Goal: Task Accomplishment & Management: Complete application form

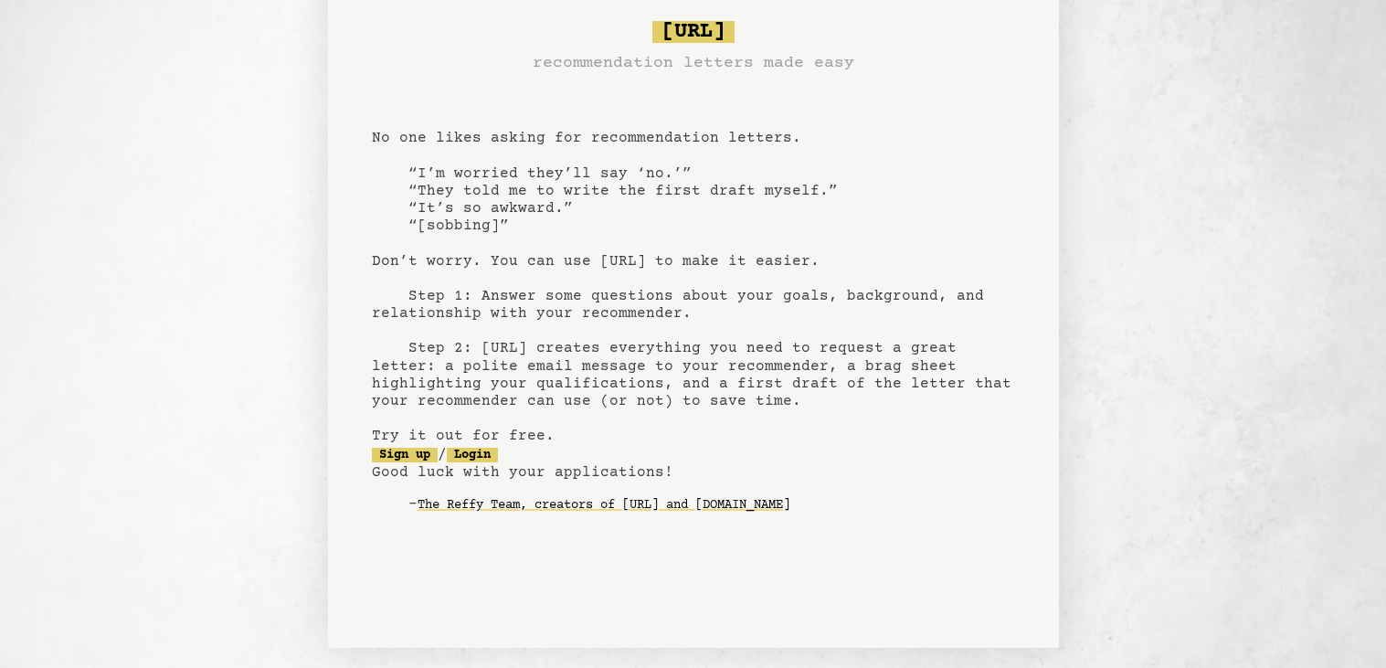
scroll to position [43, 0]
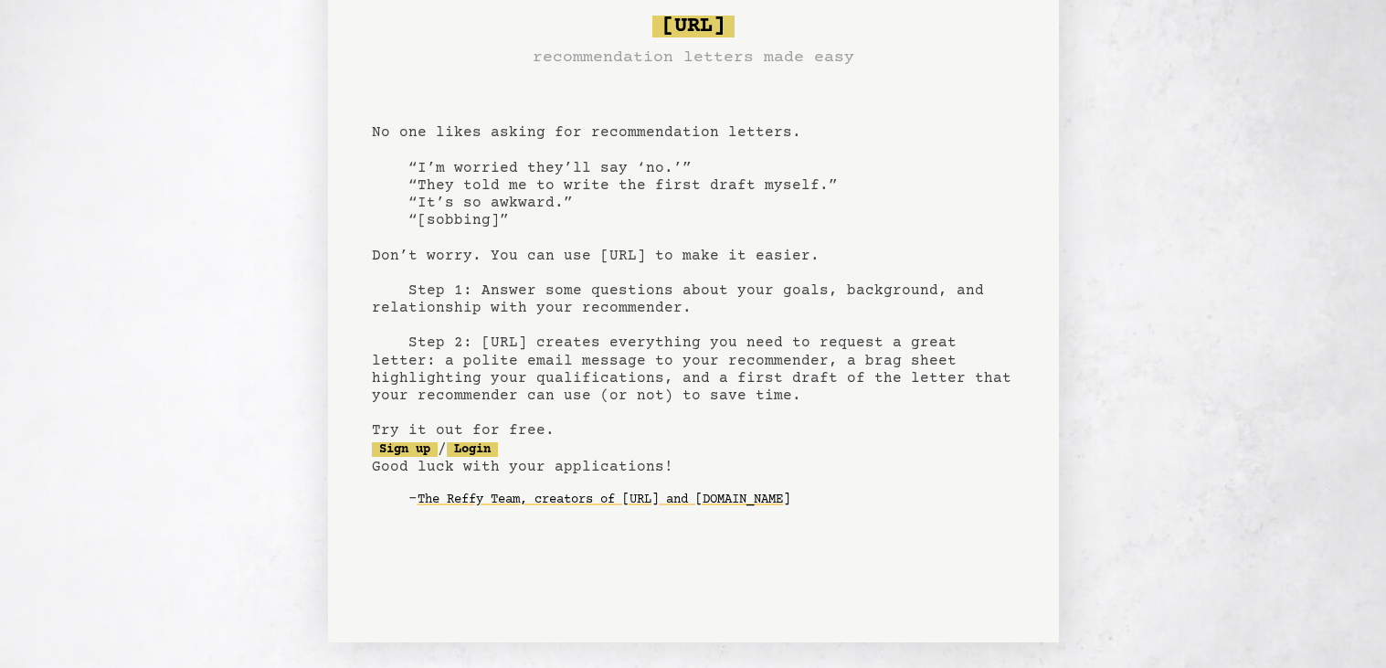
click at [411, 455] on pre "[URL] recommendation letters made easy No one likes asking for recommendation l…" at bounding box center [693, 275] width 643 height 535
click at [412, 449] on link "Sign up" at bounding box center [405, 449] width 66 height 15
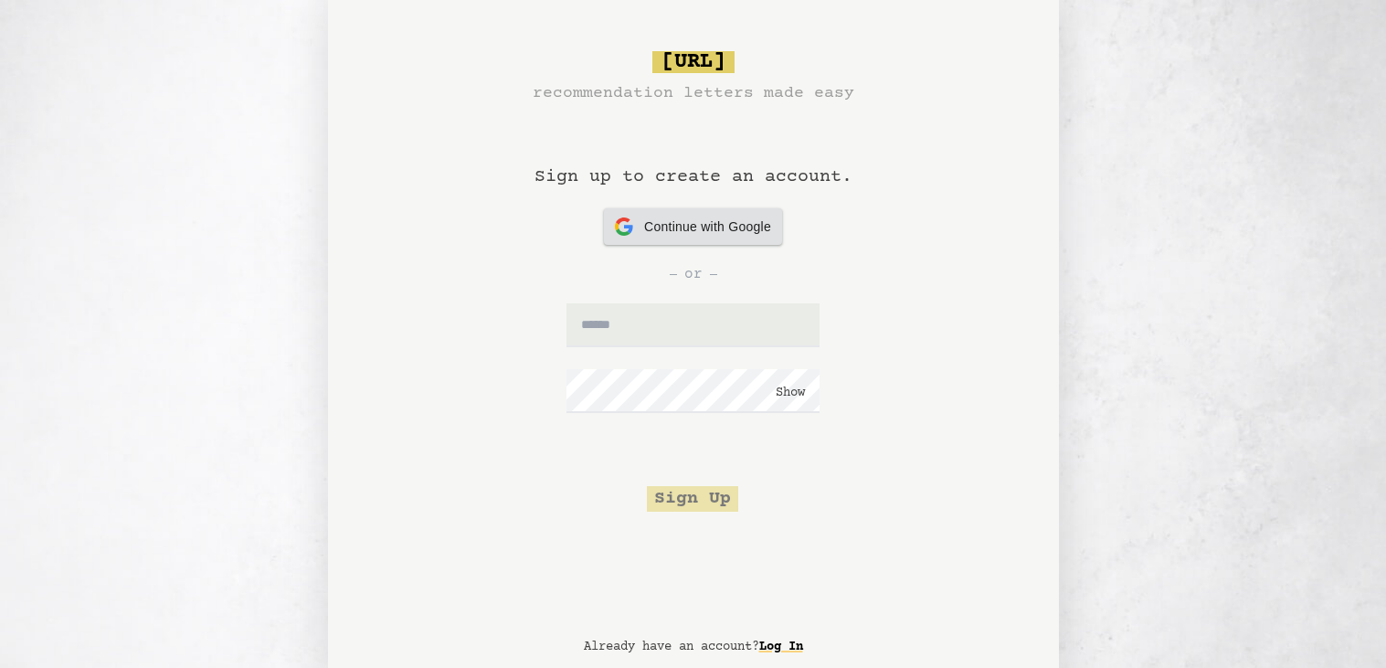
click at [670, 235] on span "Continue with Google" at bounding box center [707, 226] width 127 height 19
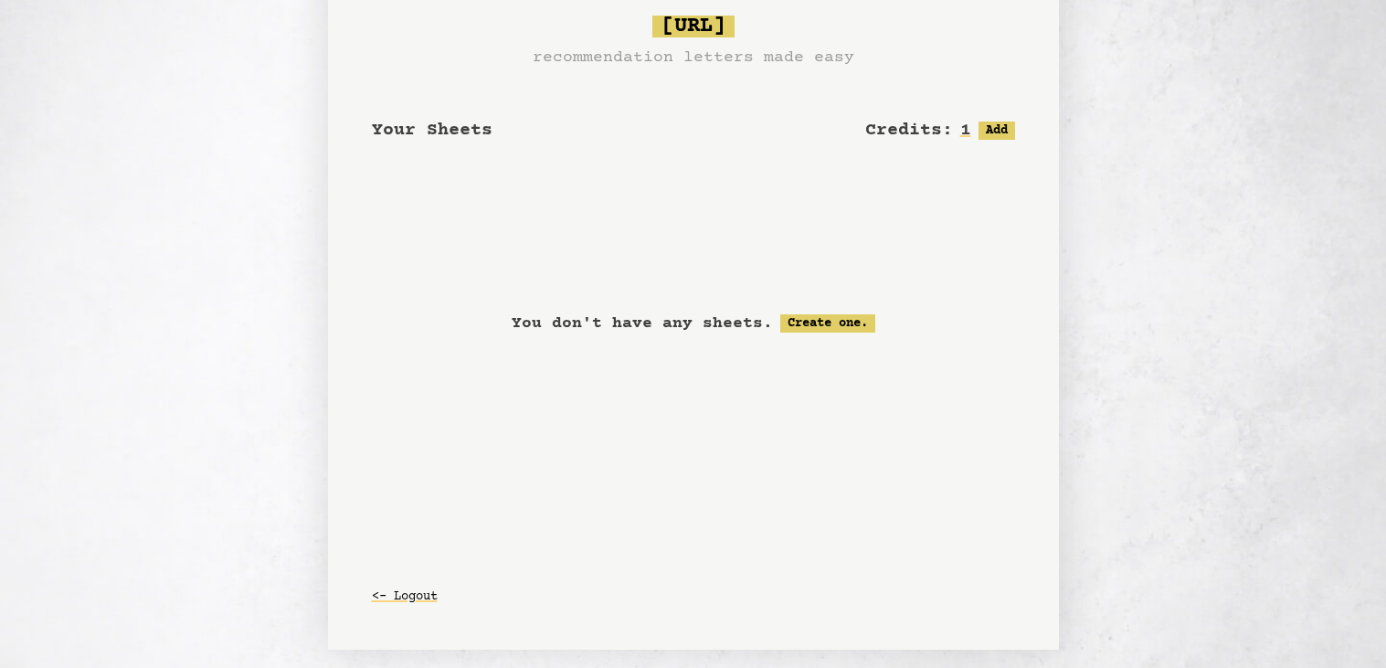
scroll to position [38, 0]
click at [830, 321] on link "Create one." at bounding box center [827, 320] width 95 height 18
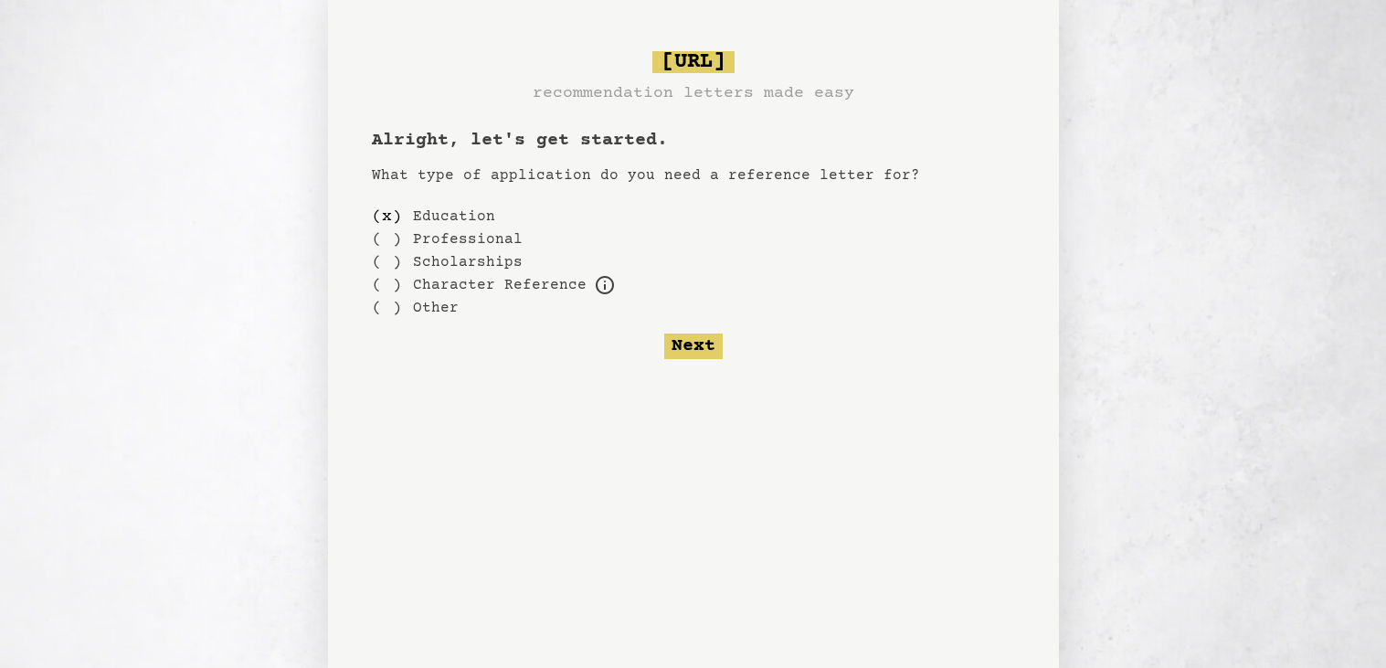
click at [479, 259] on label "Scholarships" at bounding box center [468, 262] width 110 height 22
click at [400, 265] on div "( )" at bounding box center [387, 261] width 30 height 23
click at [708, 354] on button "Next" at bounding box center [693, 346] width 58 height 26
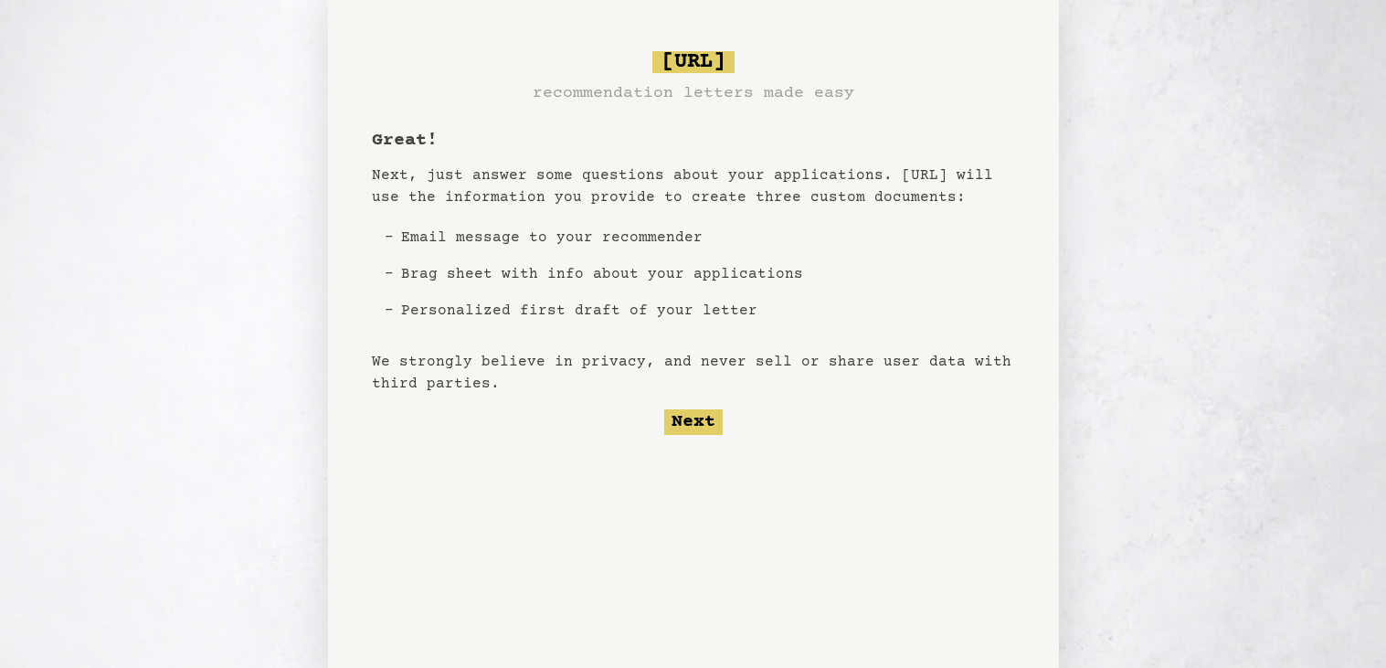
click at [733, 270] on li "Brag sheet with info about your applications" at bounding box center [602, 274] width 417 height 37
drag, startPoint x: 406, startPoint y: 275, endPoint x: 443, endPoint y: 274, distance: 37.5
click at [443, 274] on li "Brag sheet with info about your applications" at bounding box center [602, 274] width 417 height 37
click at [562, 414] on div "Great! Next, just answer some questions about your applications. Bragsheet.ai w…" at bounding box center [693, 281] width 643 height 307
click at [683, 424] on button "Next" at bounding box center [693, 422] width 58 height 26
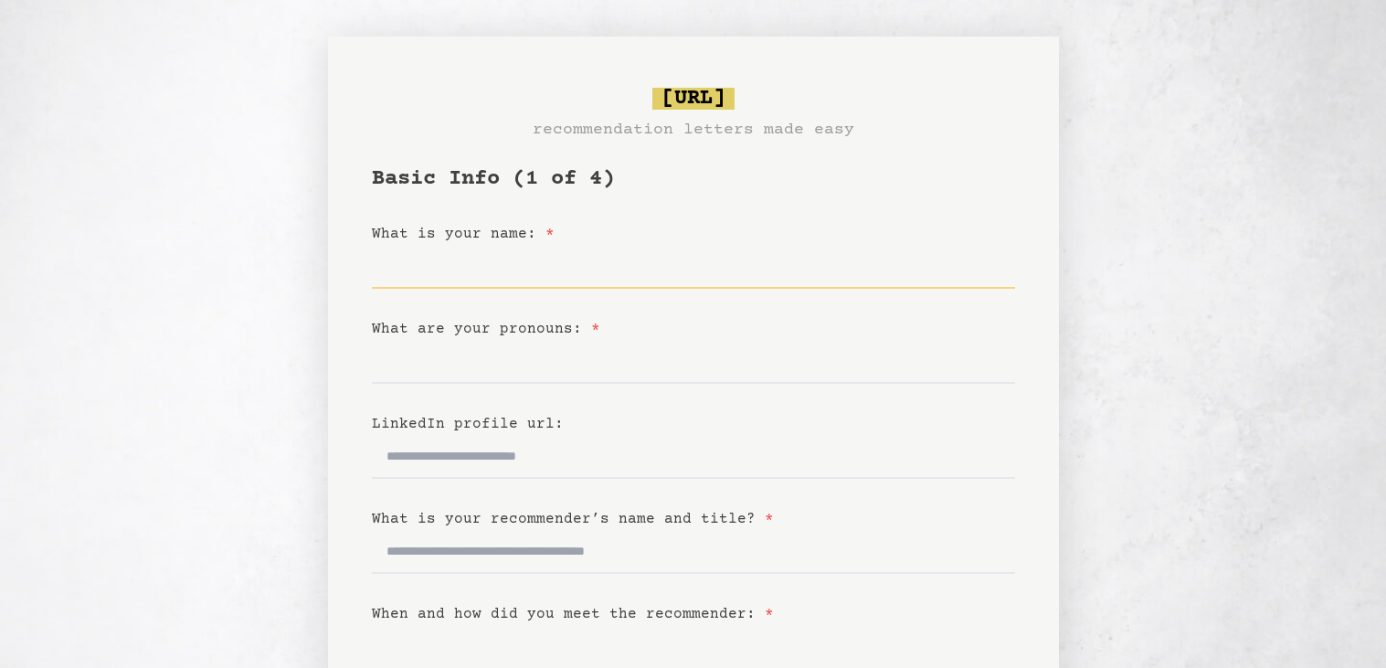
click at [607, 257] on input "What is your name: *" at bounding box center [693, 267] width 643 height 44
type input "**********"
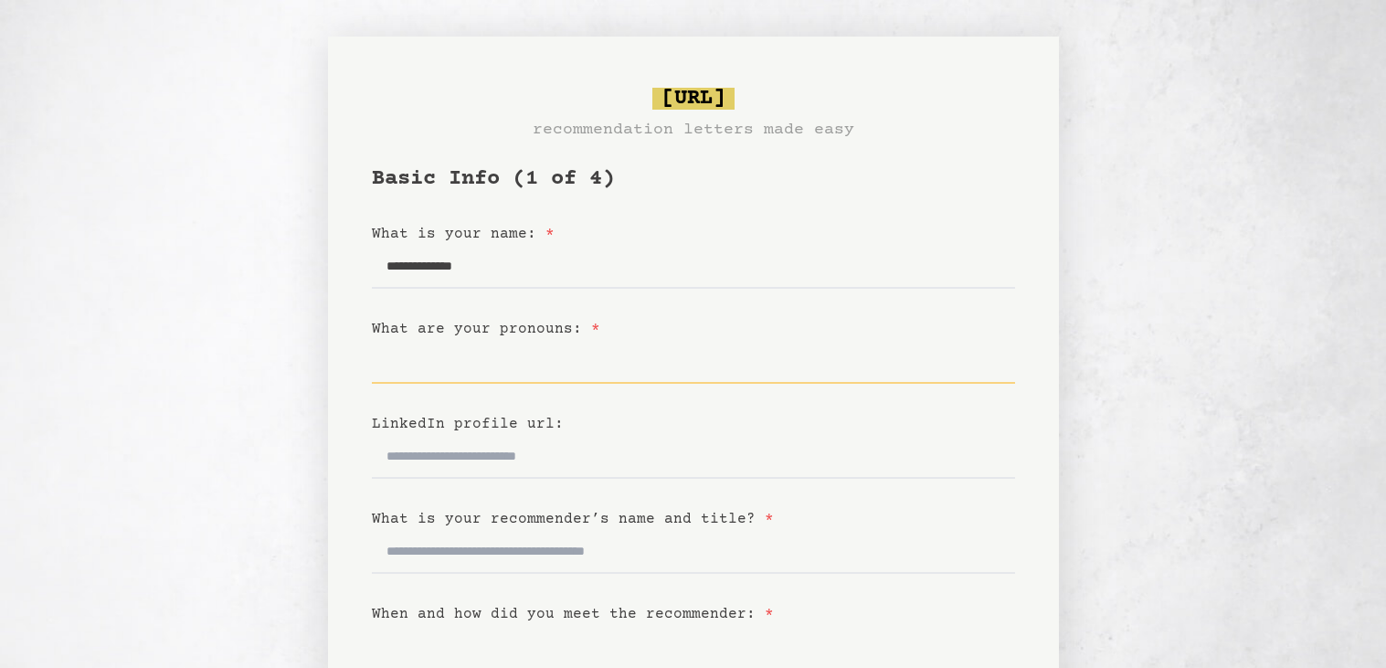
click at [639, 357] on input "What are your pronouns: *" at bounding box center [693, 362] width 643 height 44
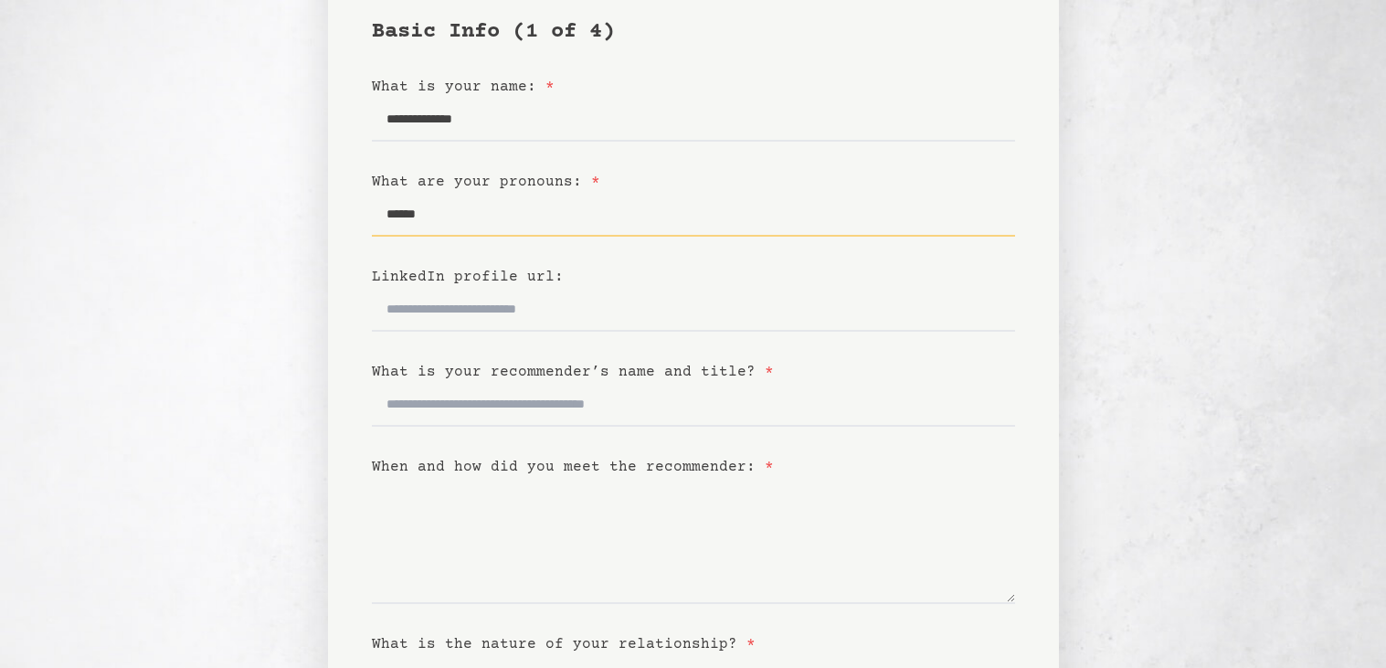
scroll to position [152, 0]
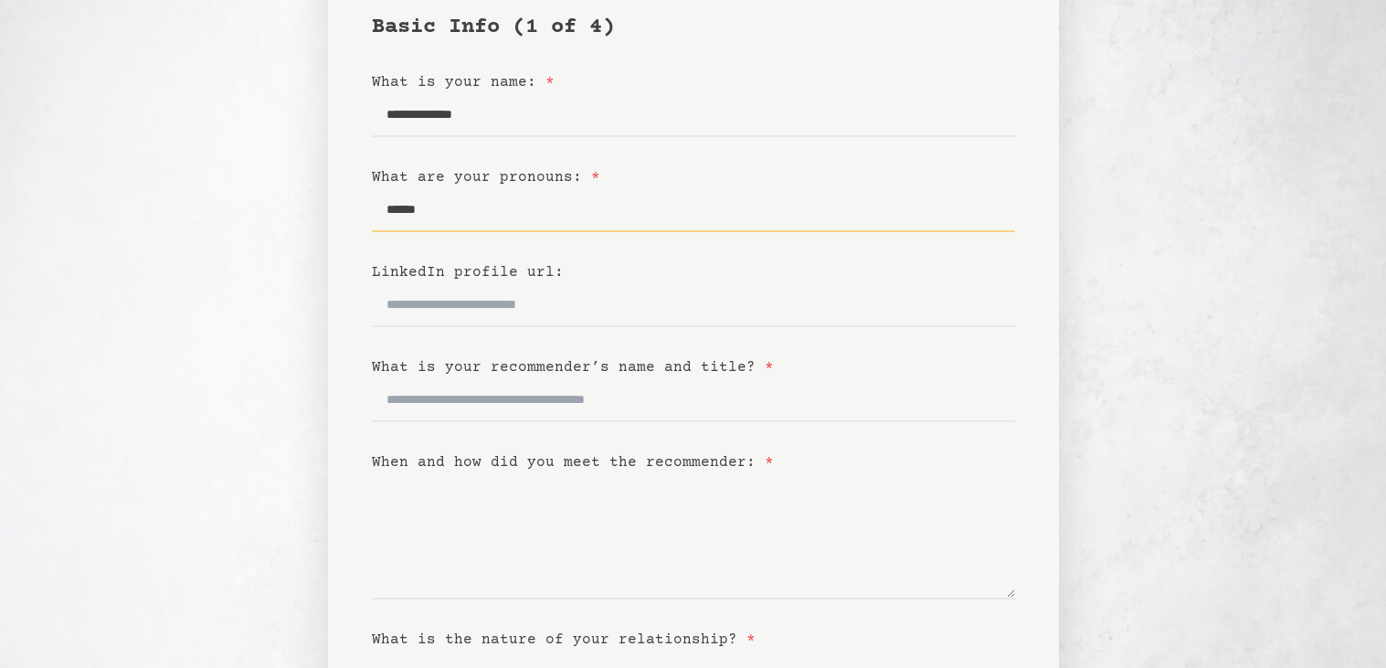
type input "******"
click at [644, 401] on input "What is your recommender’s name and title? *" at bounding box center [693, 400] width 643 height 44
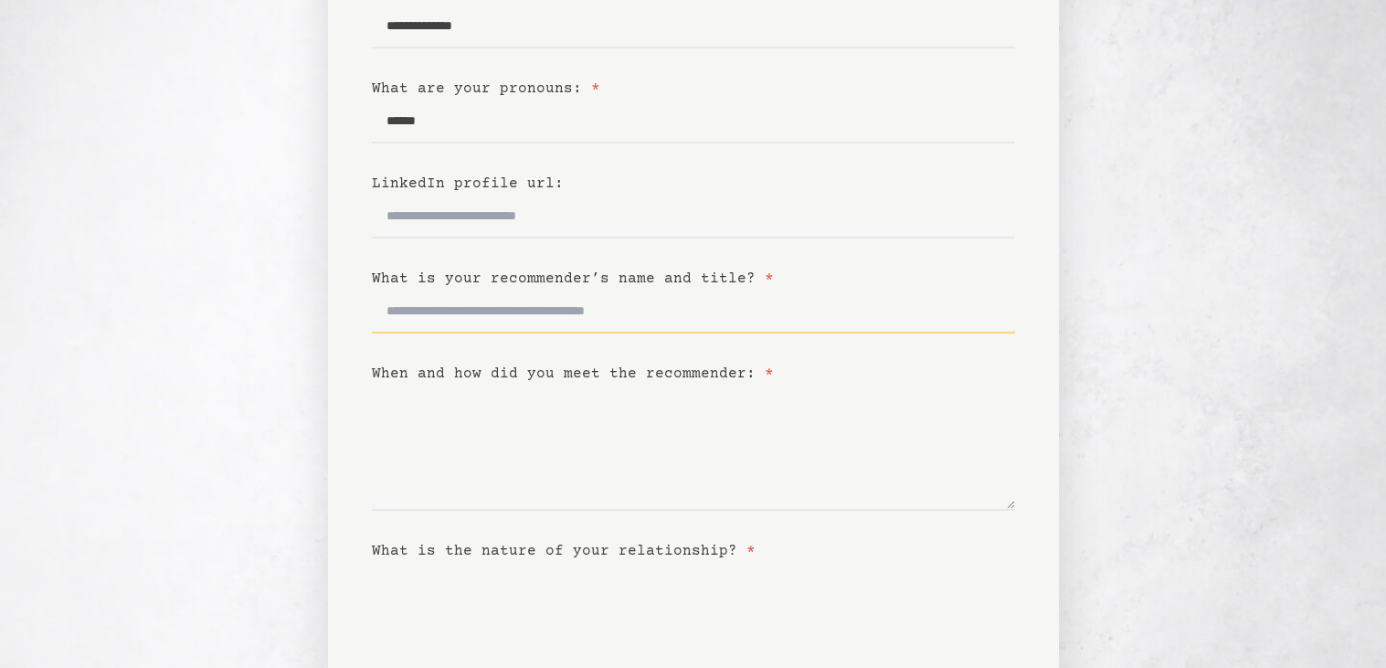
scroll to position [241, 0]
click at [644, 401] on textarea "When and how did you meet the recommender: *" at bounding box center [693, 447] width 643 height 126
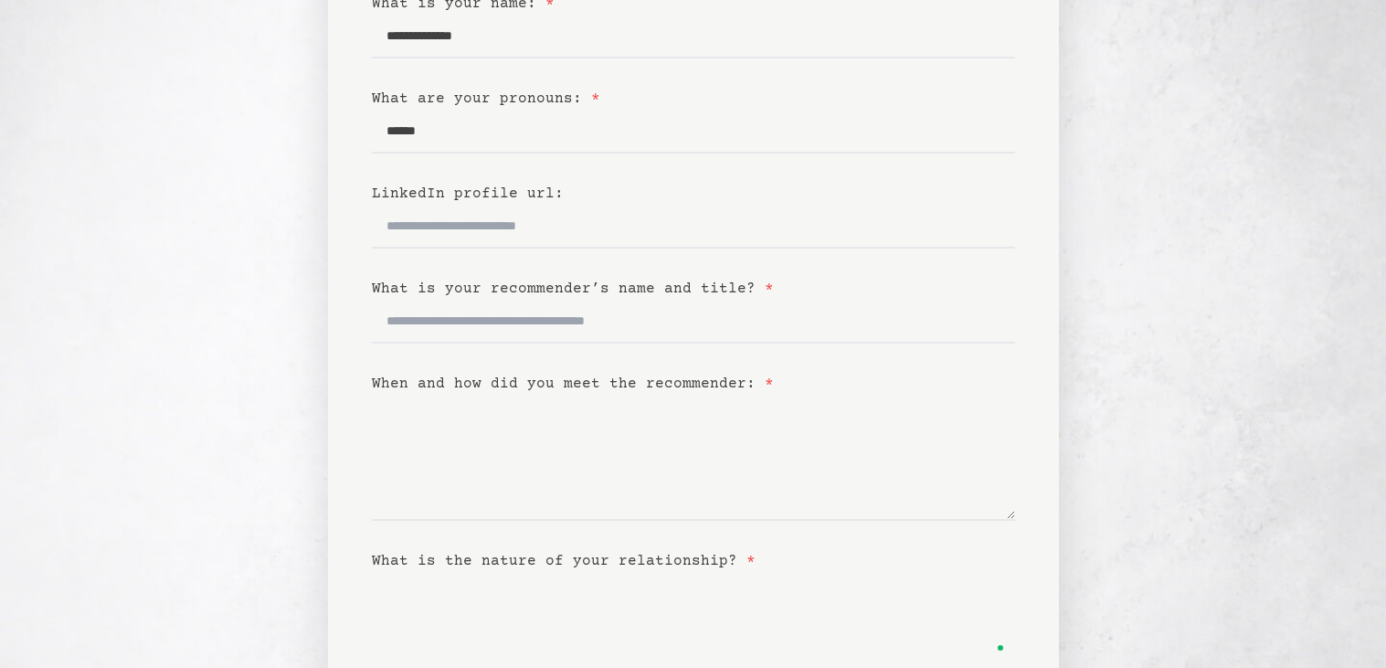
scroll to position [233, 0]
click at [670, 316] on input "What is your recommender’s name and title? *" at bounding box center [693, 319] width 643 height 44
